Goal: Find specific page/section: Find specific page/section

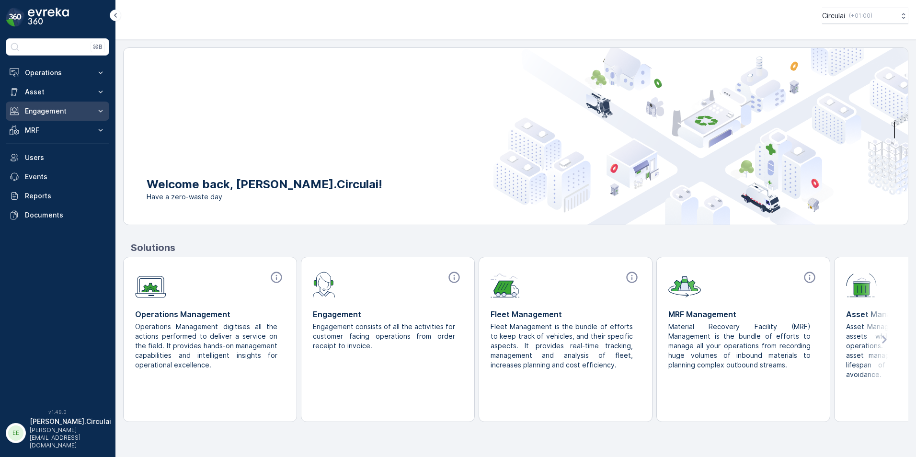
click at [76, 105] on button "Engagement" at bounding box center [58, 111] width 104 height 19
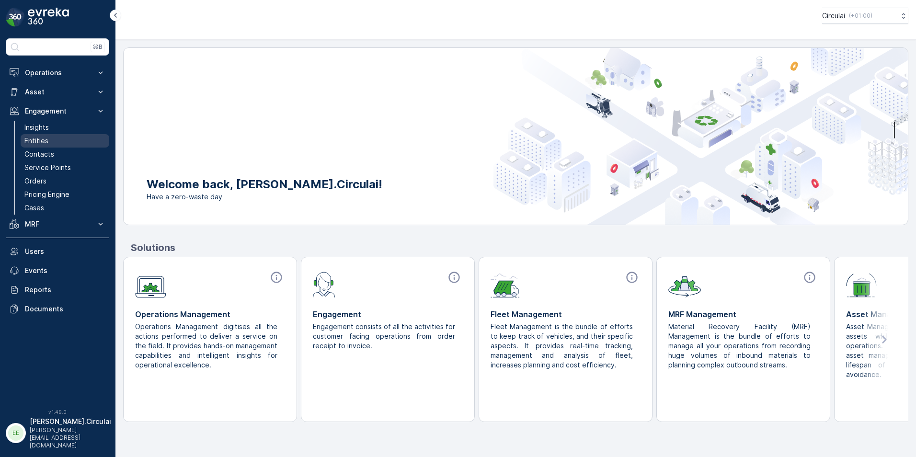
click at [70, 140] on link "Entities" at bounding box center [65, 140] width 89 height 13
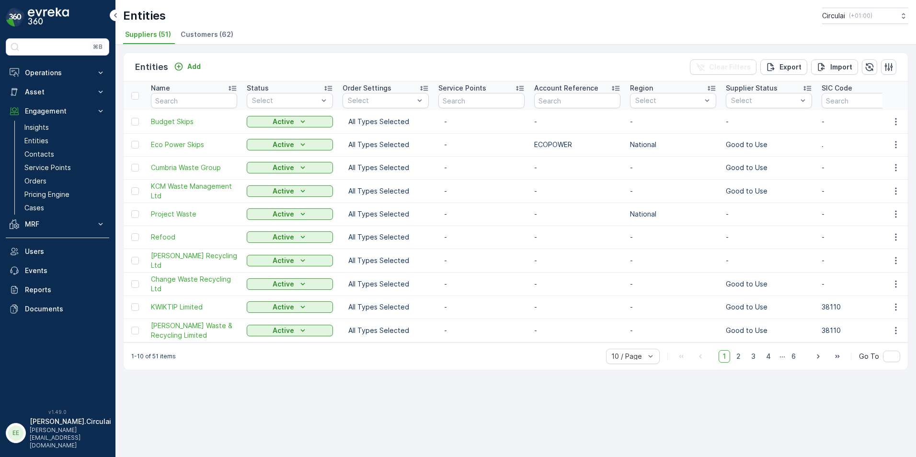
click at [198, 38] on span "Customers (62)" at bounding box center [207, 35] width 53 height 10
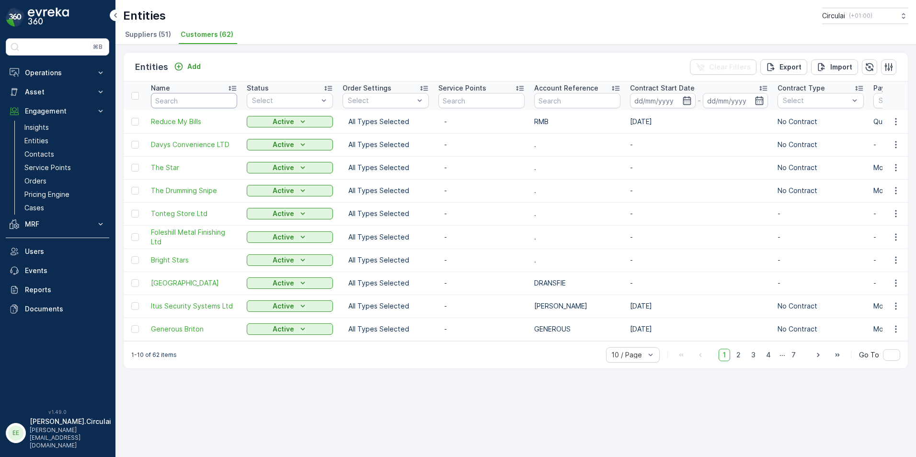
click at [202, 104] on input "text" at bounding box center [194, 100] width 86 height 15
type input "everards"
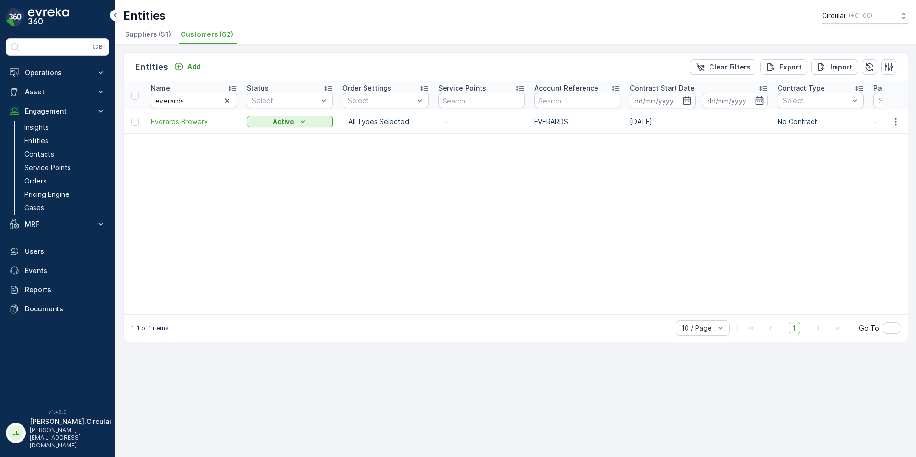
click at [186, 123] on span "Everards Brewery" at bounding box center [194, 122] width 86 height 10
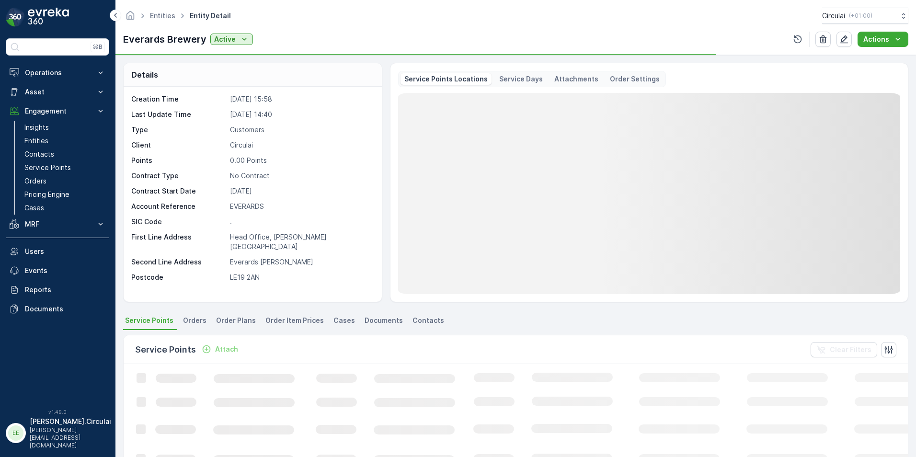
click at [420, 320] on span "Contacts" at bounding box center [429, 321] width 32 height 10
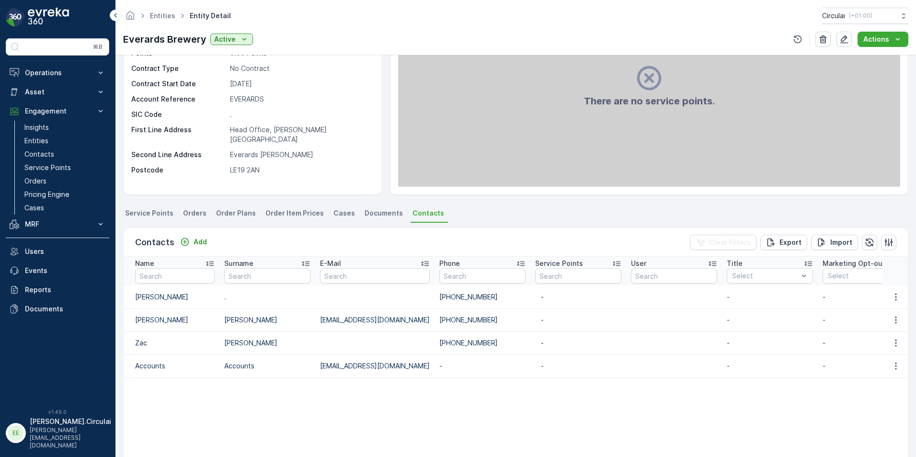
scroll to position [144, 0]
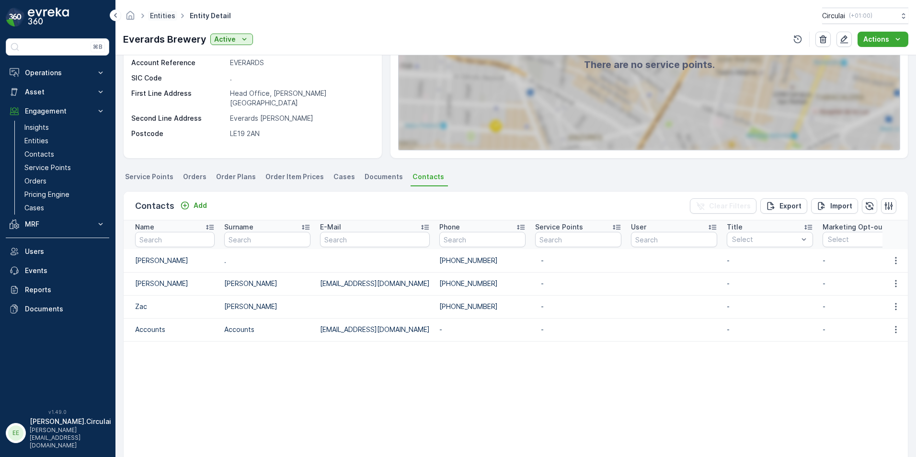
click at [168, 14] on link "Entities" at bounding box center [162, 16] width 25 height 8
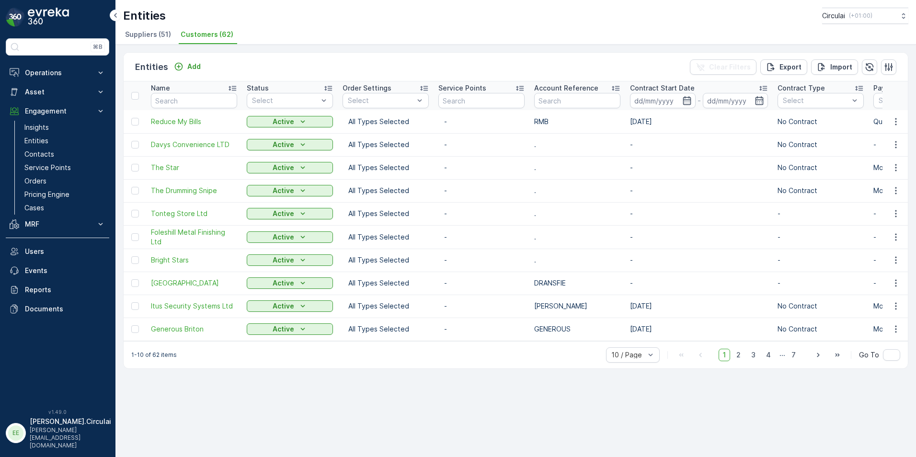
click at [224, 36] on span "Customers (62)" at bounding box center [207, 35] width 53 height 10
click at [156, 31] on span "Suppliers (51)" at bounding box center [148, 35] width 46 height 10
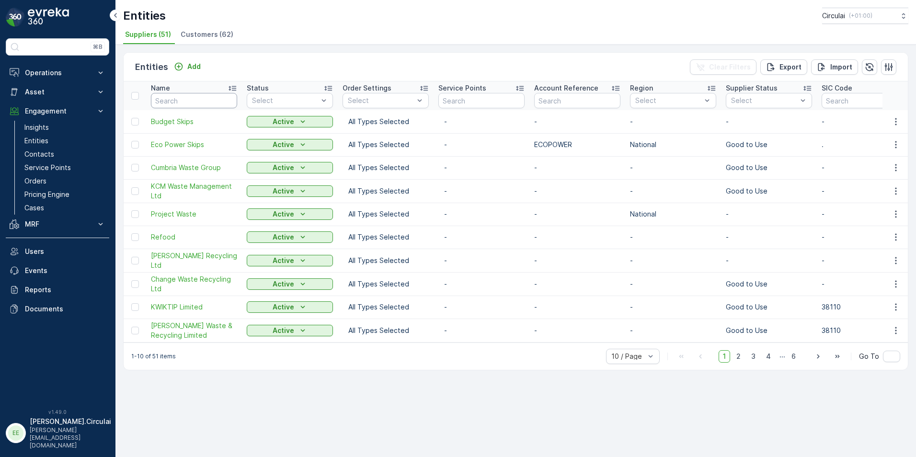
click at [198, 100] on input "text" at bounding box center [194, 100] width 86 height 15
type input "biffa"
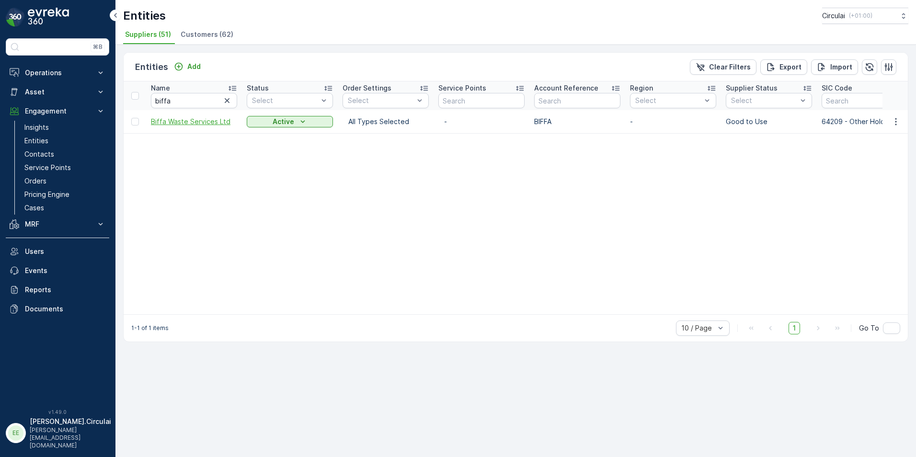
click at [177, 121] on span "Biffa Waste Services Ltd" at bounding box center [194, 122] width 86 height 10
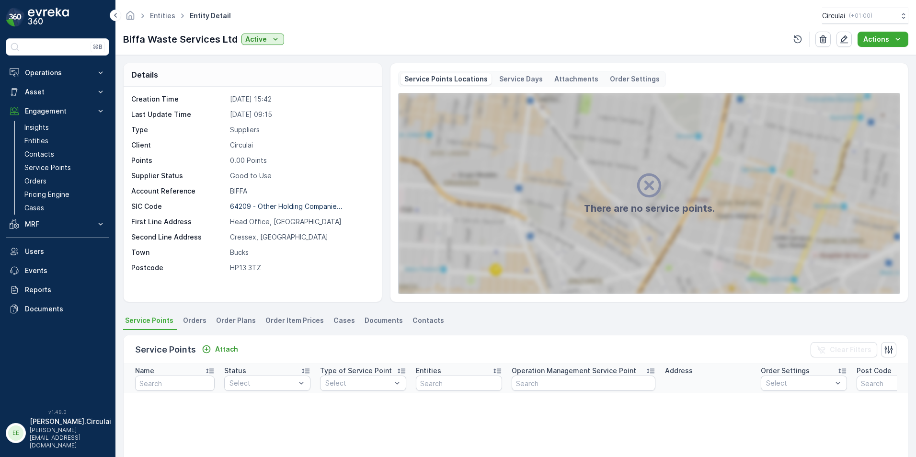
click at [435, 322] on li "Contacts" at bounding box center [429, 322] width 37 height 16
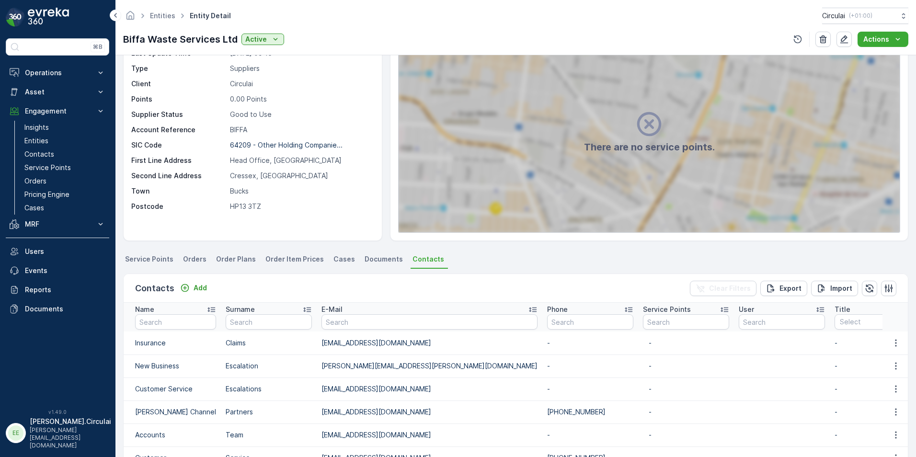
scroll to position [192, 0]
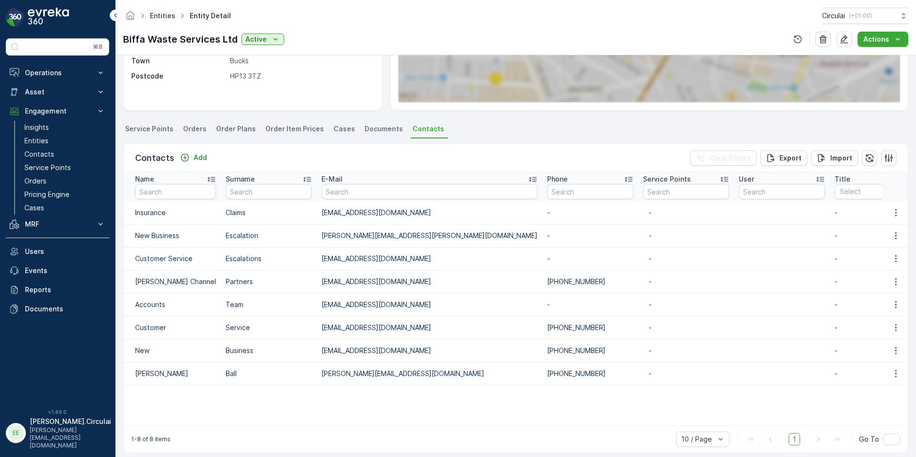
click at [166, 14] on link "Entities" at bounding box center [162, 16] width 25 height 8
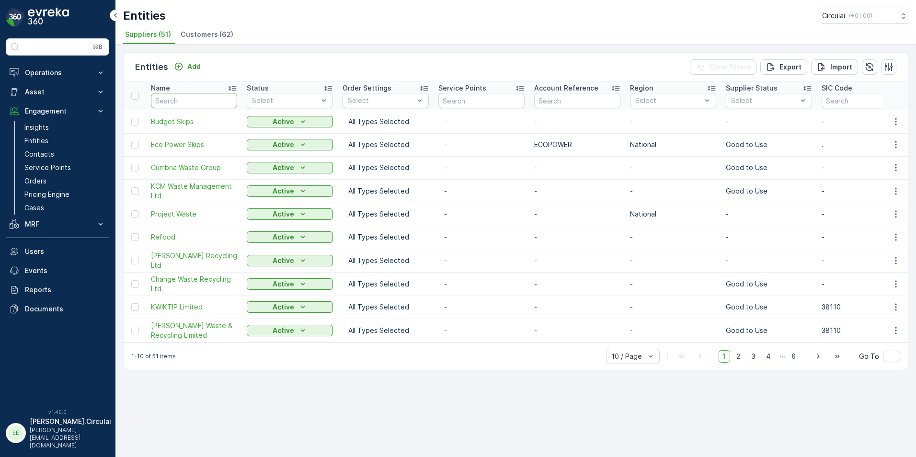
click at [197, 98] on input "text" at bounding box center [194, 100] width 86 height 15
type input "suez"
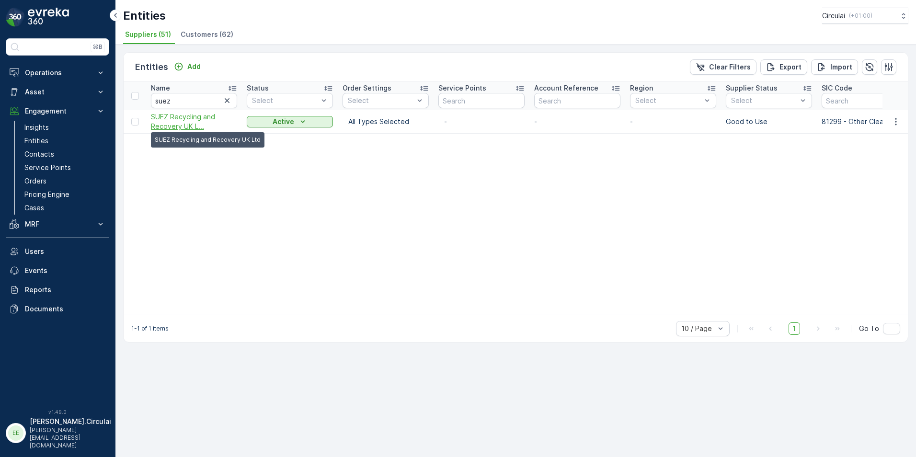
click at [174, 120] on span "SUEZ Recycling and Recovery UK L..." at bounding box center [194, 121] width 86 height 19
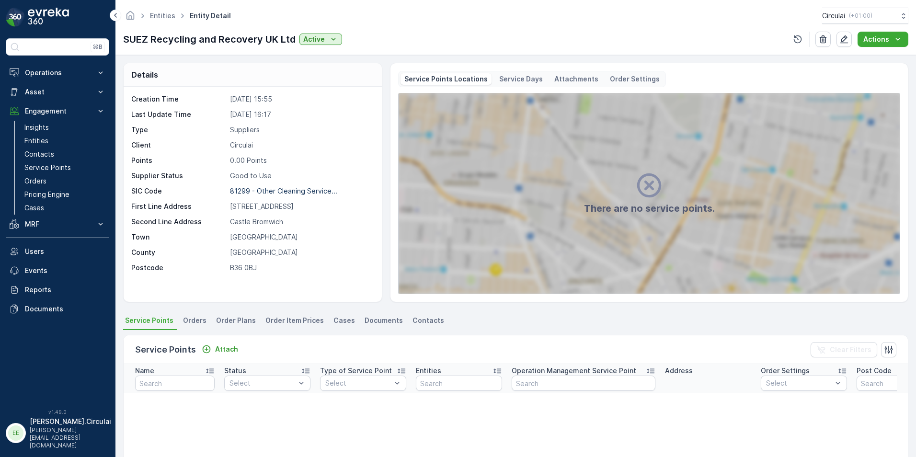
click at [414, 311] on div "Details Creation Time [DATE] 15:55 Last Update Time [DATE] 16:17 Type Suppliers…" at bounding box center [516, 256] width 801 height 402
click at [413, 319] on span "Contacts" at bounding box center [429, 321] width 32 height 10
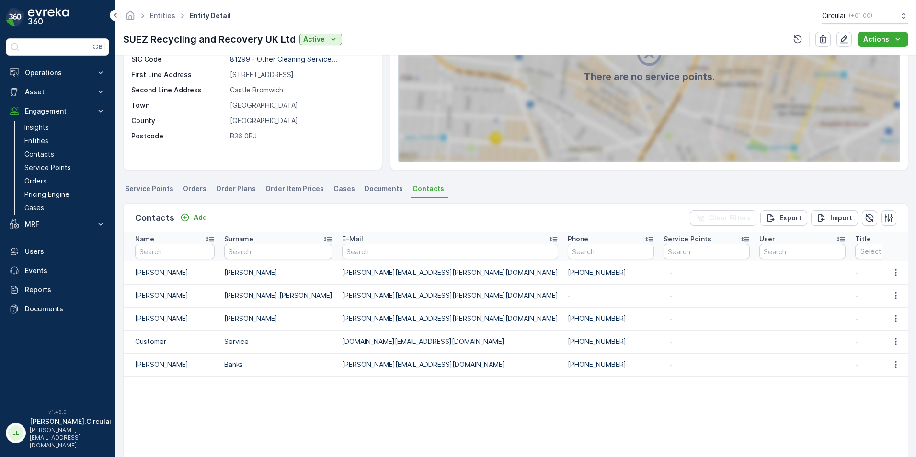
scroll to position [192, 0]
